Goal: Information Seeking & Learning: Learn about a topic

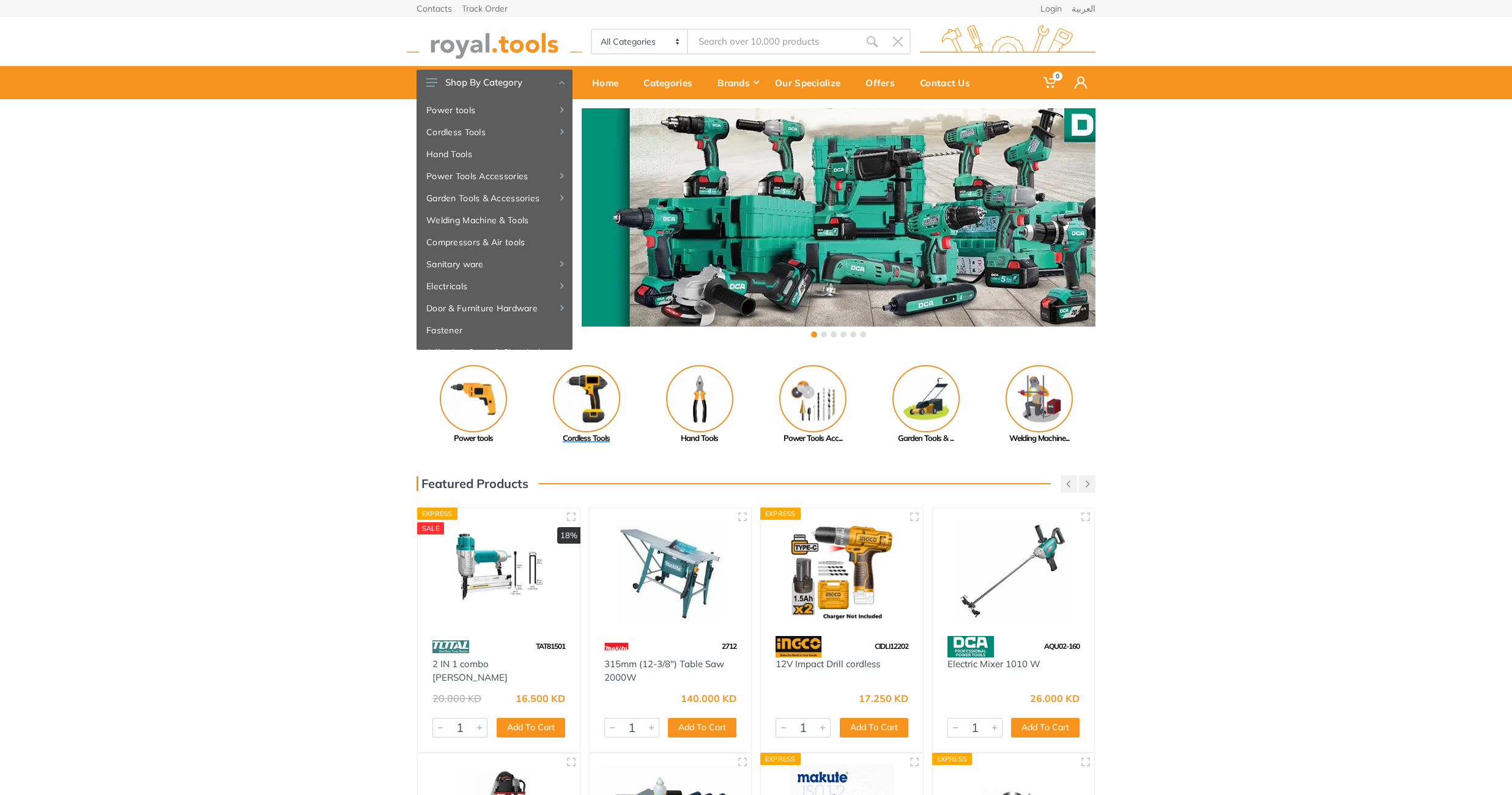
click at [588, 398] on img at bounding box center [586, 399] width 68 height 68
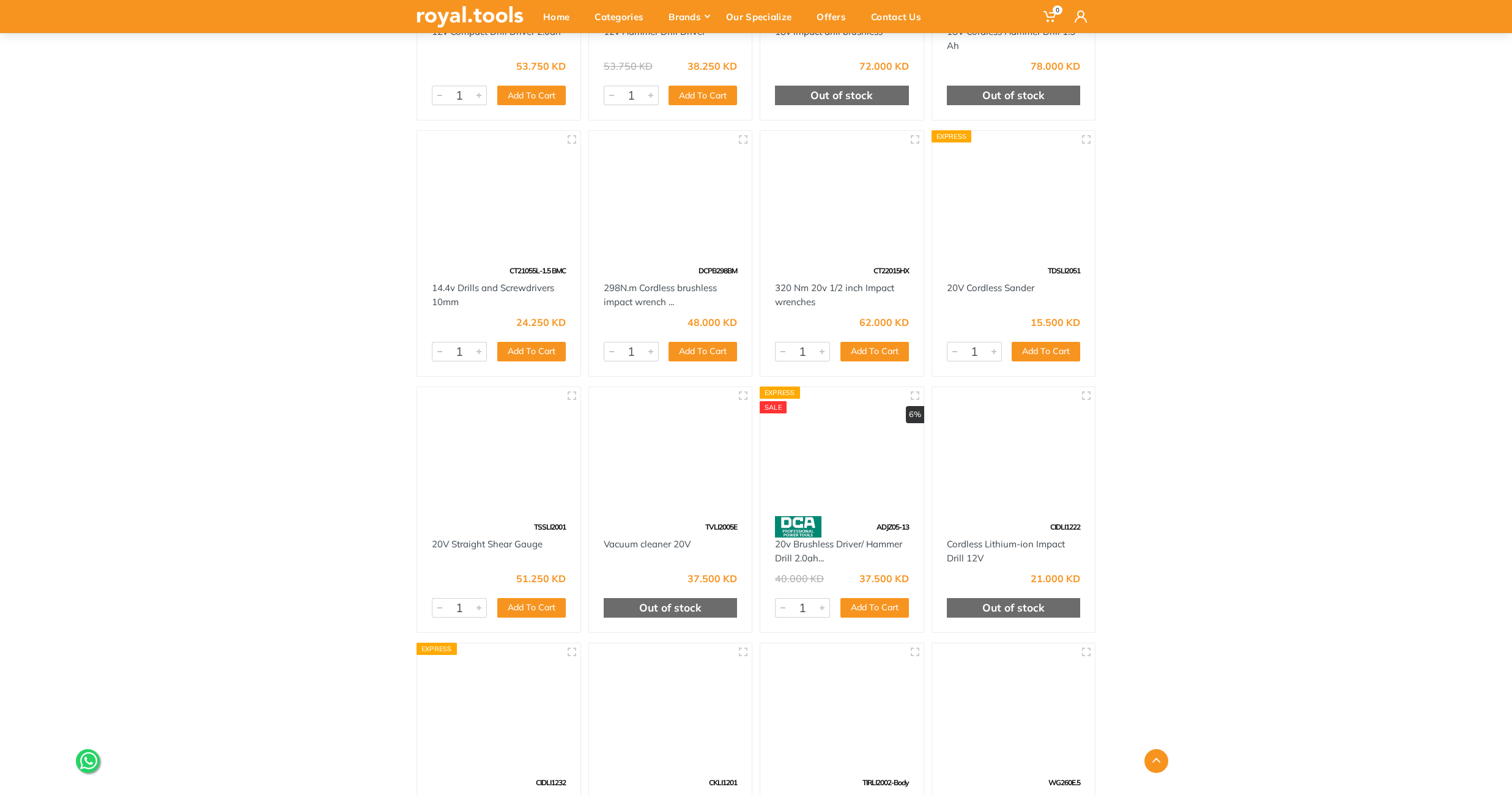
scroll to position [15795, 0]
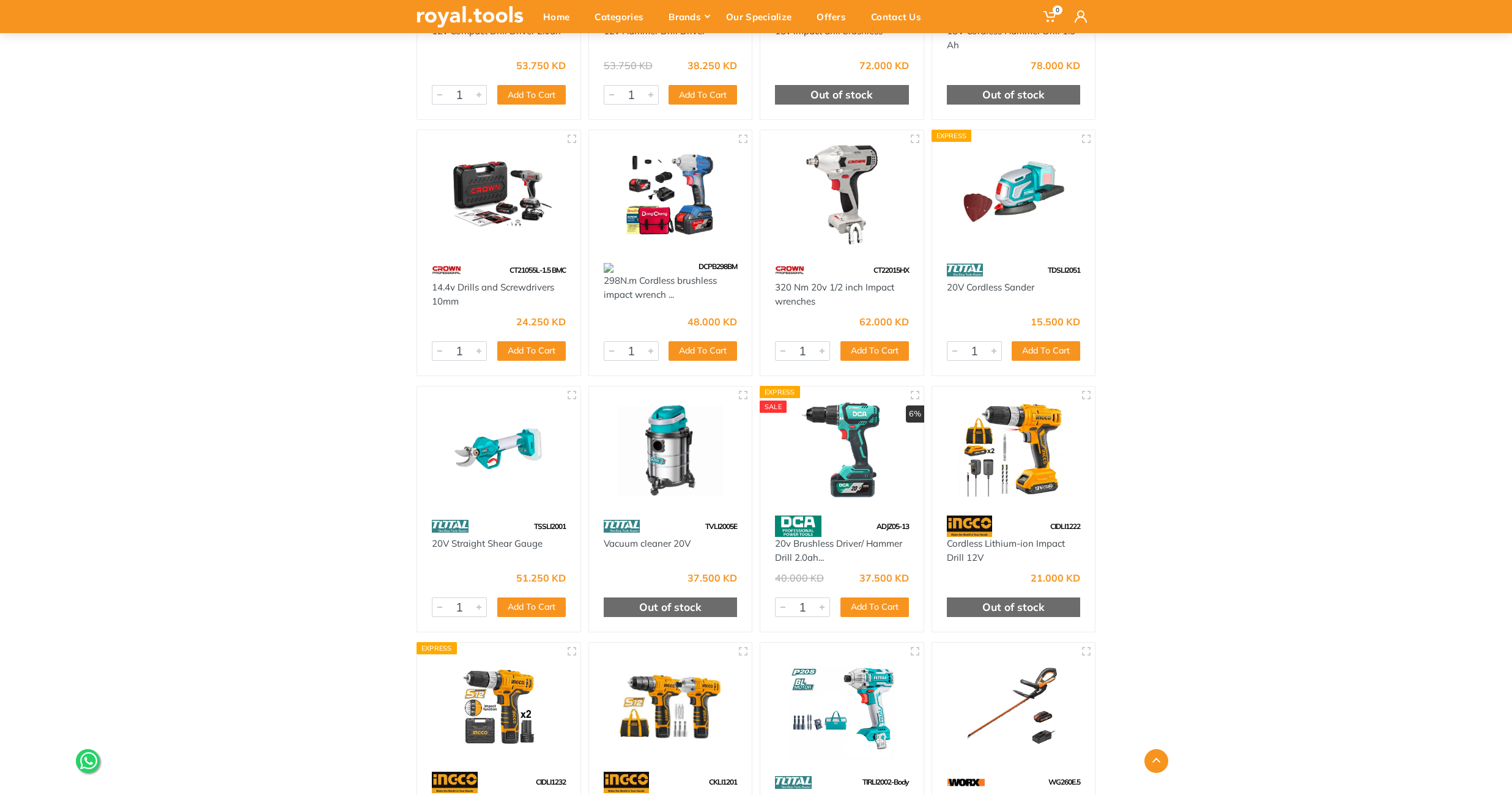
click at [509, 444] on img at bounding box center [499, 450] width 141 height 105
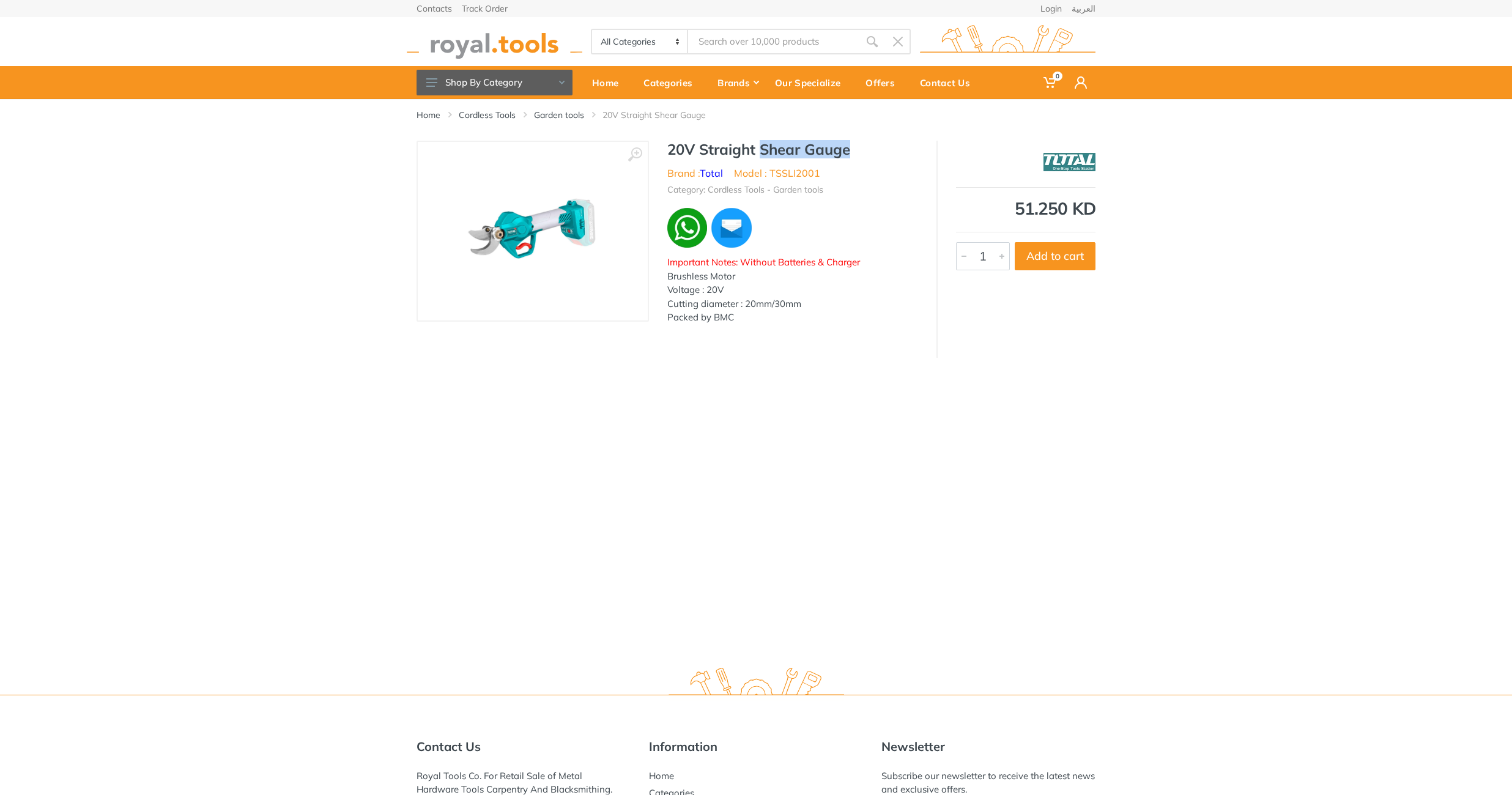
drag, startPoint x: 761, startPoint y: 148, endPoint x: 857, endPoint y: 146, distance: 96.0
click at [857, 146] on h1 "20V Straight Shear Gauge" at bounding box center [792, 149] width 251 height 17
copy h1 "Shear Gauge"
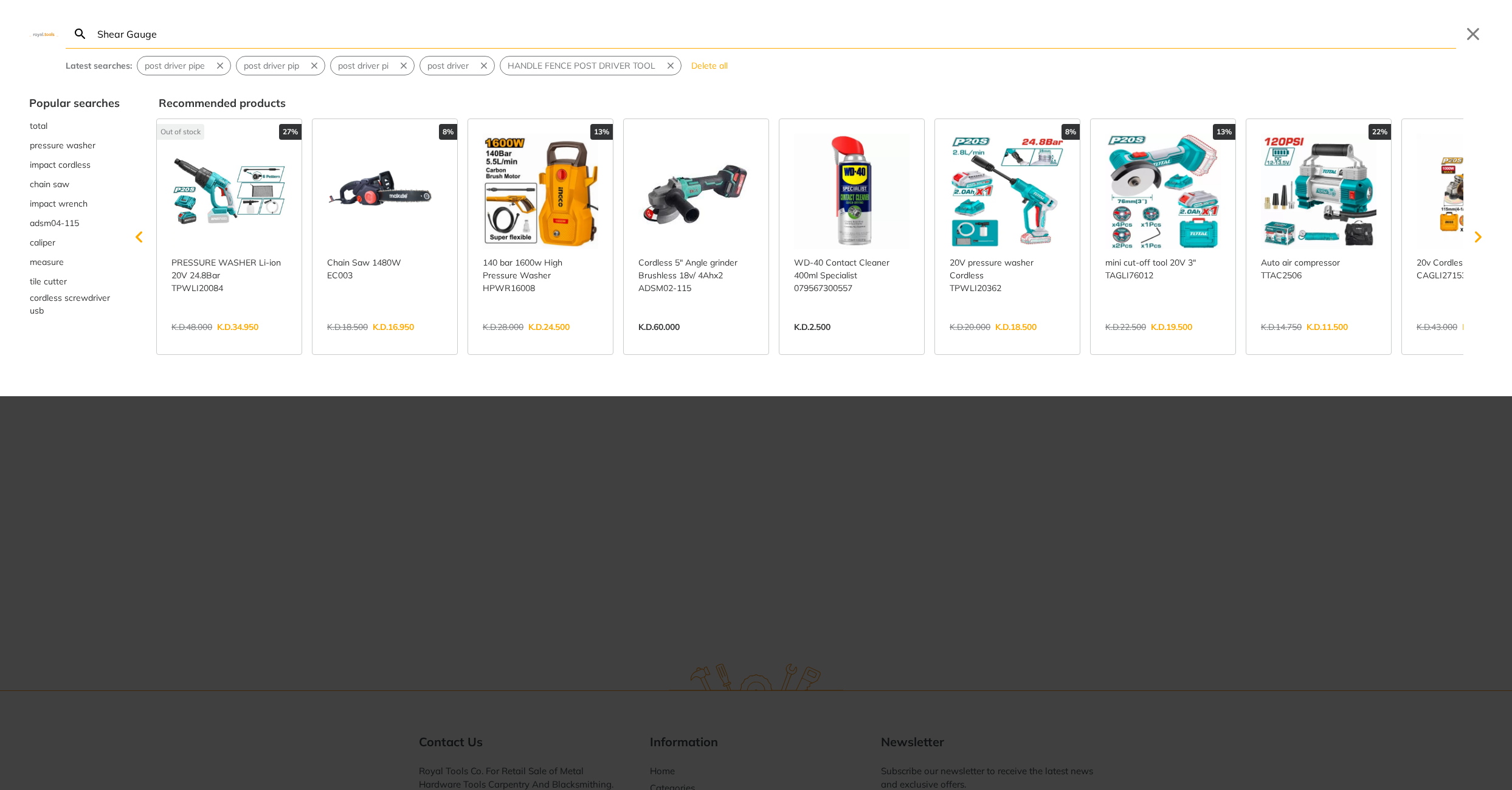
type input "Shear Gauge"
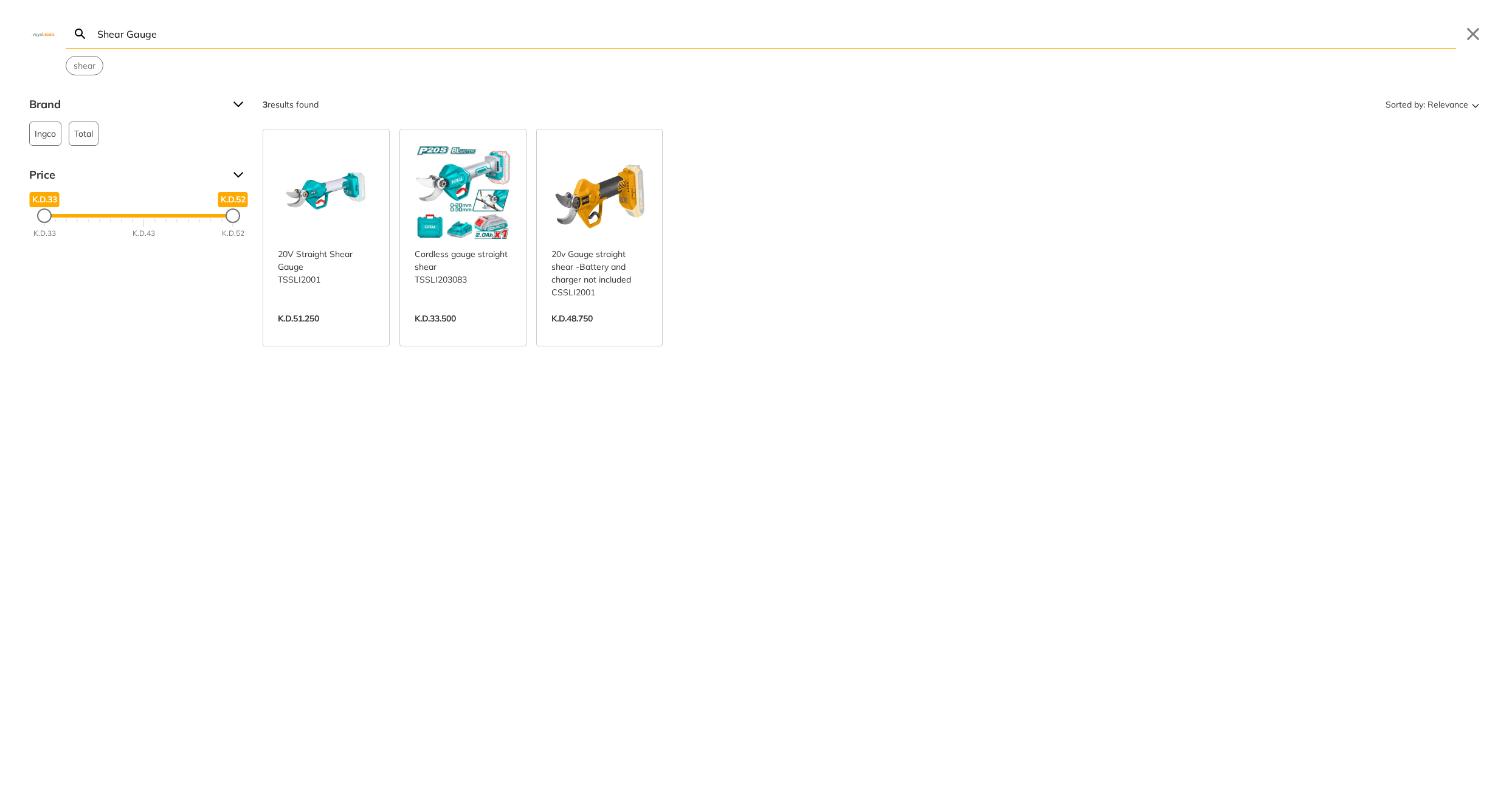
click at [484, 331] on link "View more →" at bounding box center [464, 331] width 97 height 0
